Goal: Information Seeking & Learning: Learn about a topic

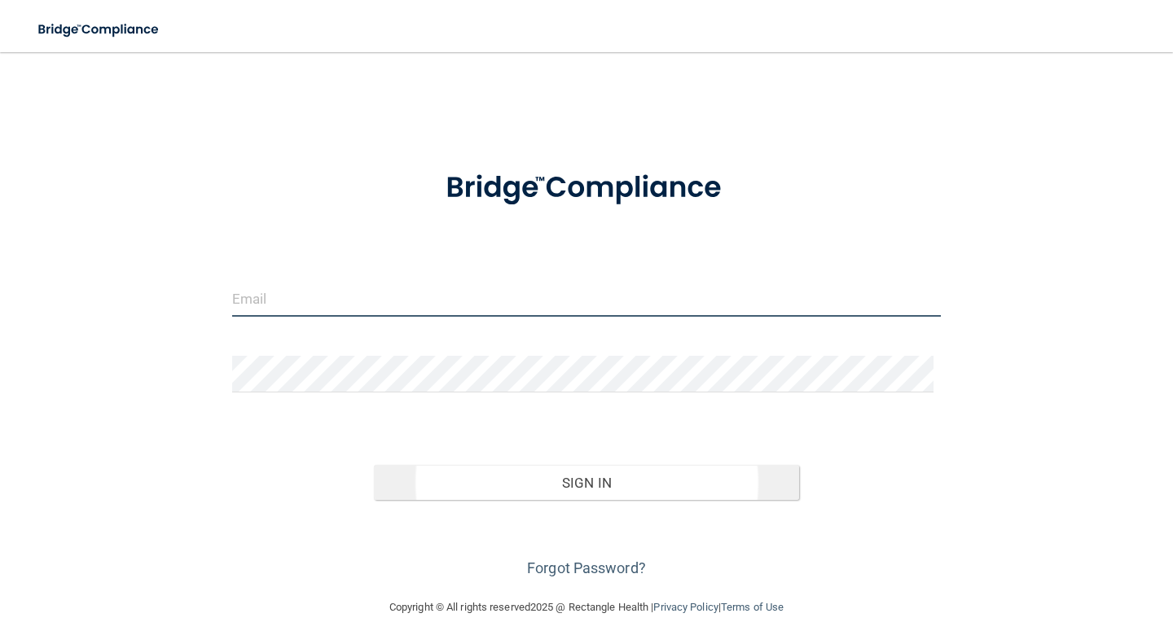
type input "[EMAIL_ADDRESS][DOMAIN_NAME]"
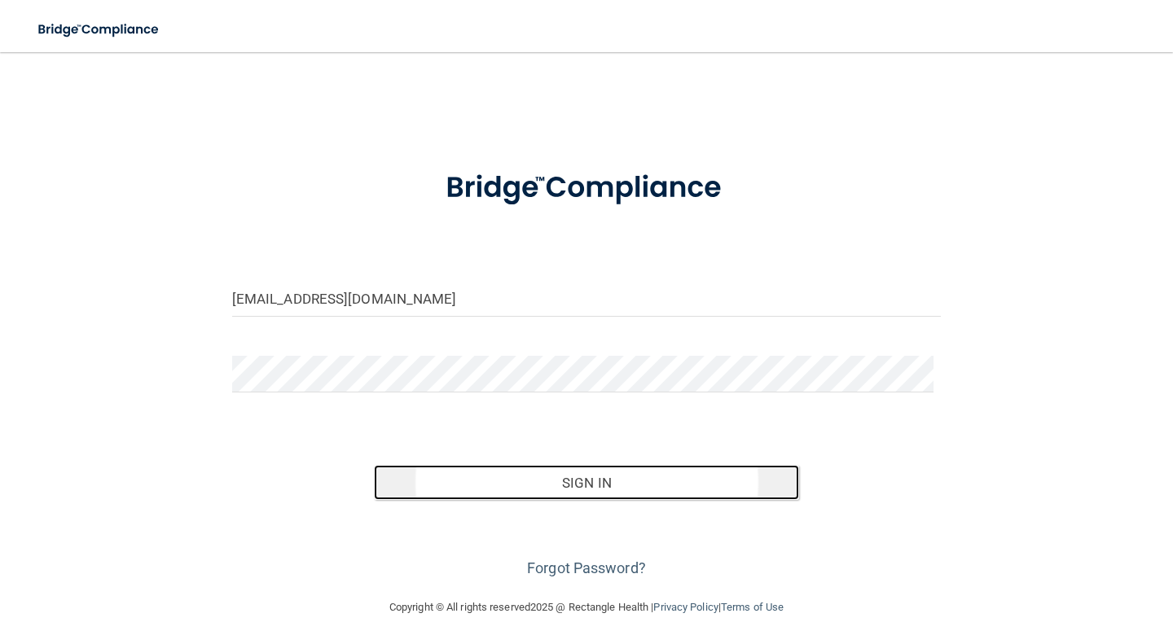
click at [602, 479] on button "Sign In" at bounding box center [586, 483] width 425 height 36
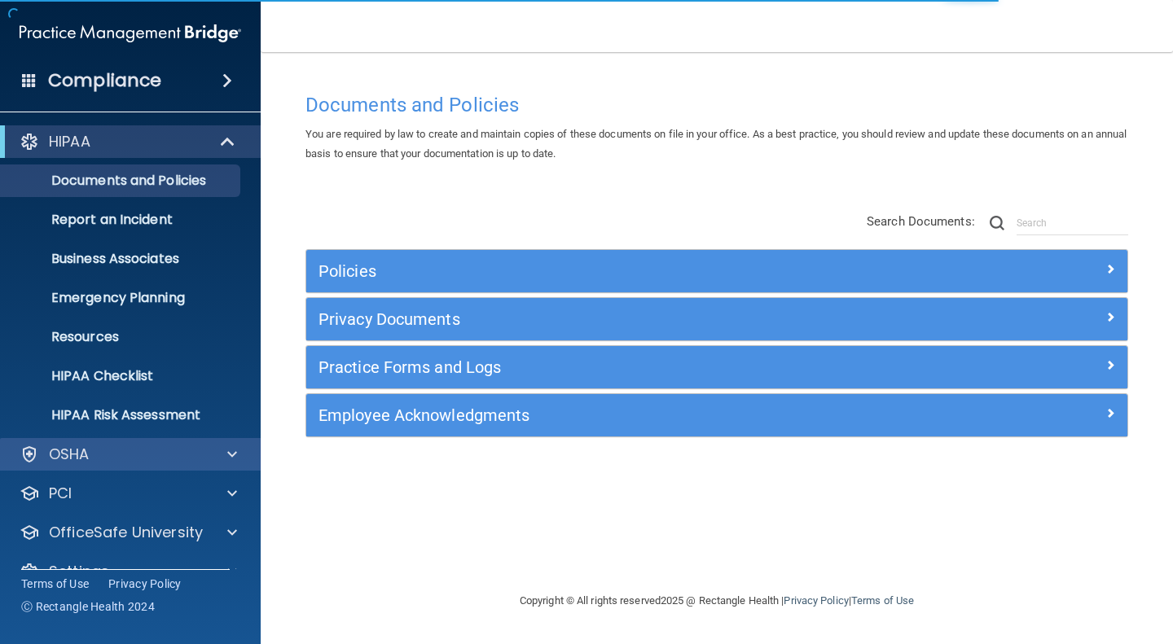
scroll to position [32, 0]
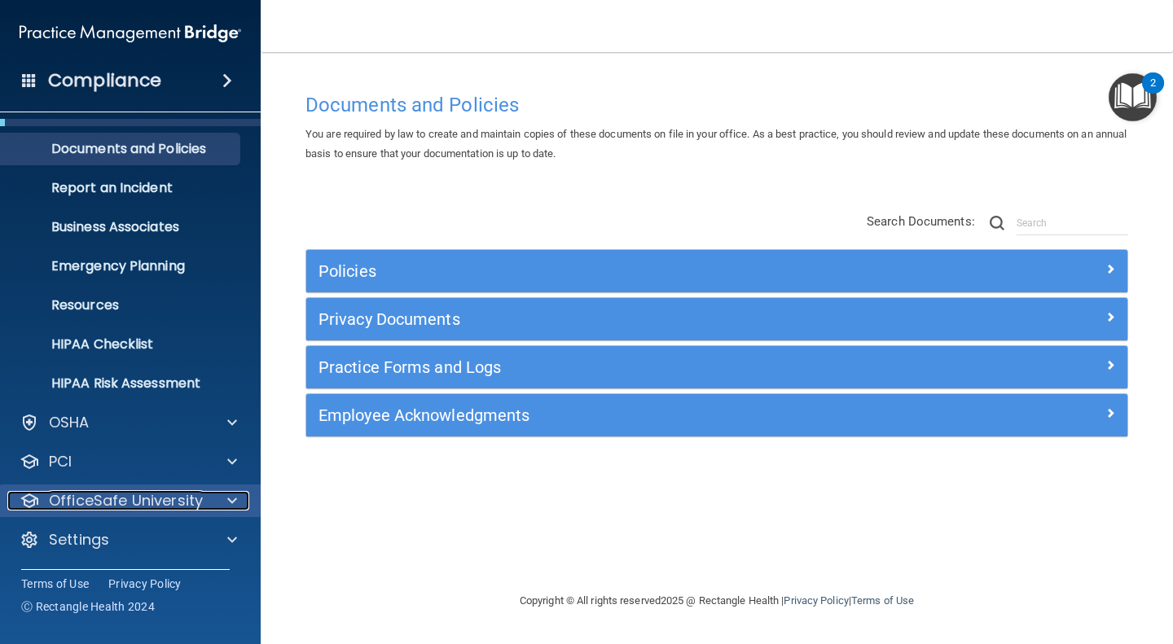
click at [225, 492] on div at bounding box center [229, 501] width 41 height 20
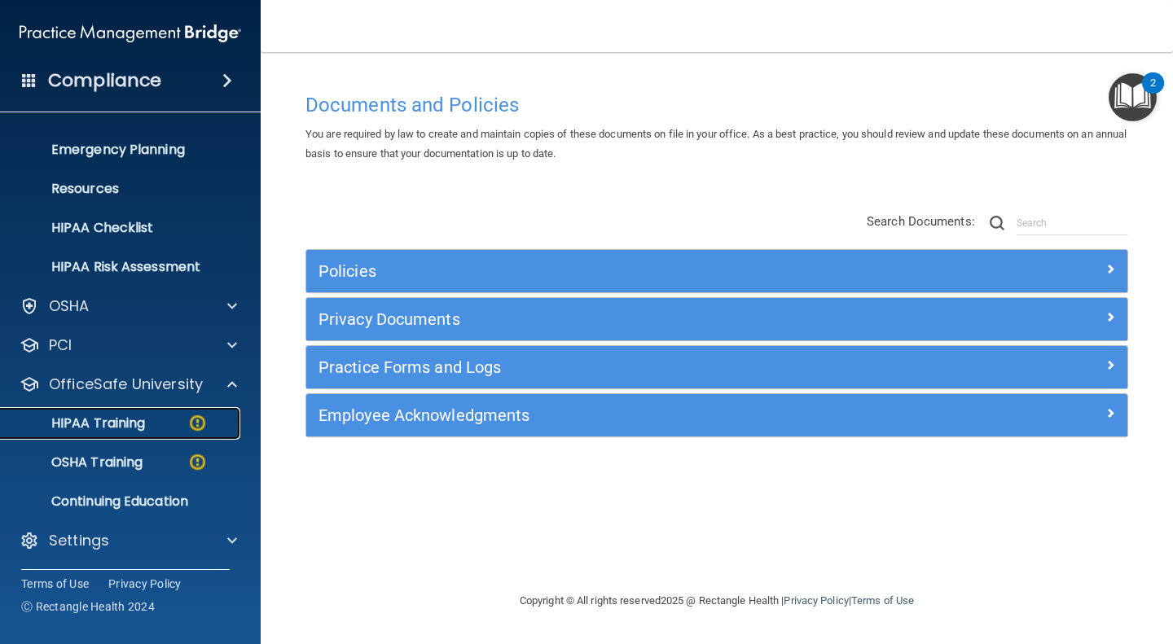
click at [127, 422] on p "HIPAA Training" at bounding box center [78, 423] width 134 height 16
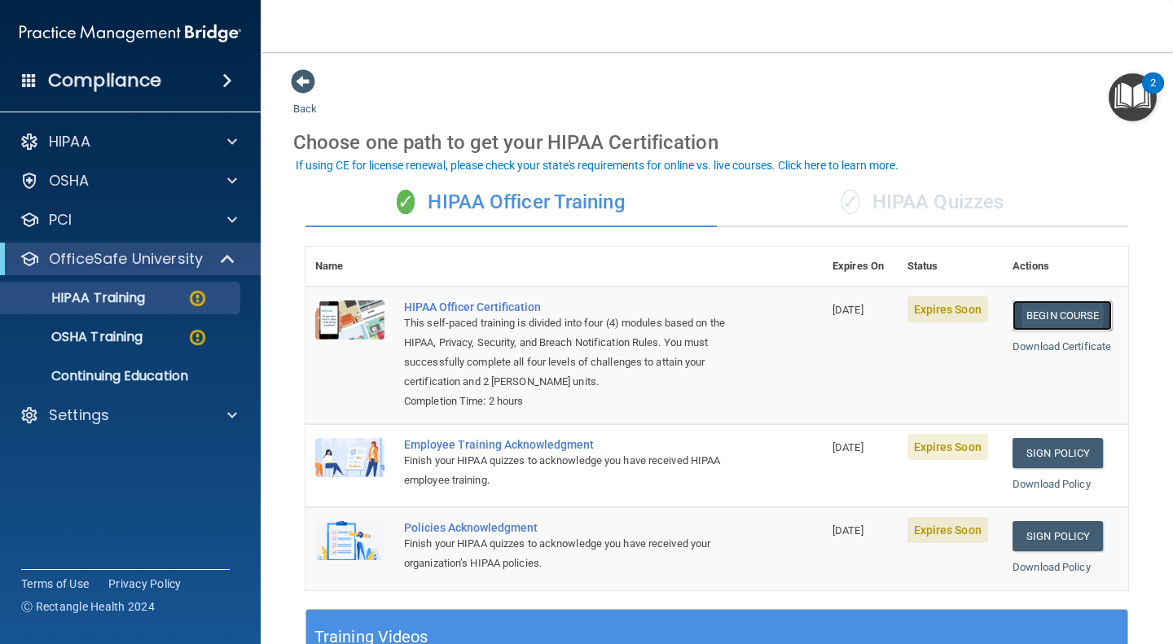
click at [1061, 321] on link "Begin Course" at bounding box center [1061, 315] width 99 height 30
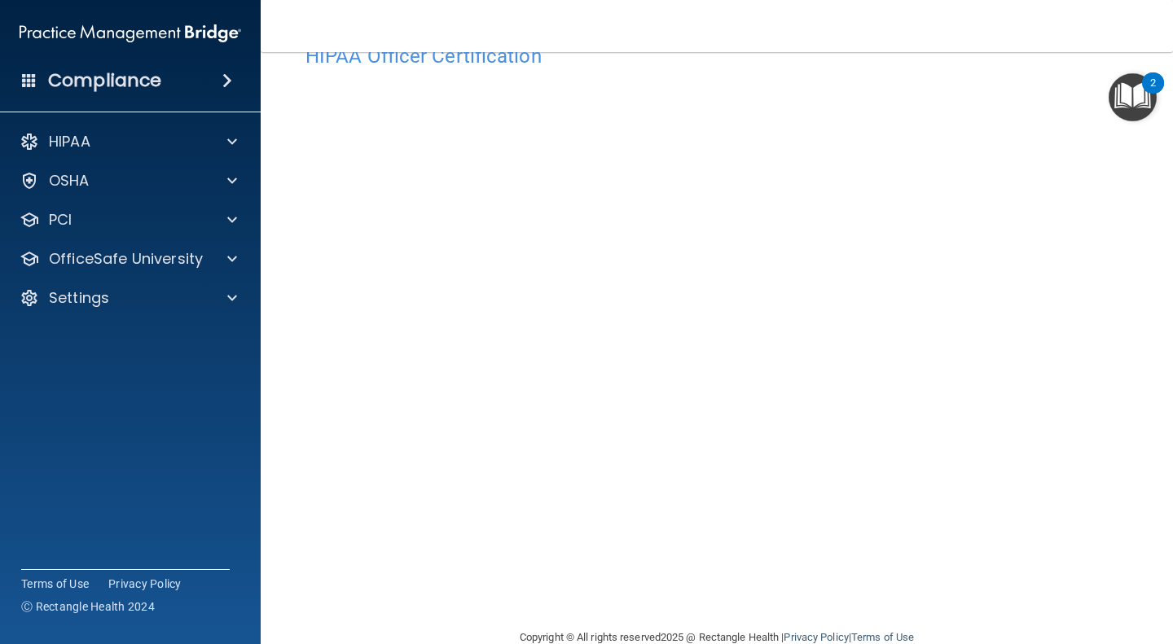
scroll to position [47, 0]
